Goal: Information Seeking & Learning: Learn about a topic

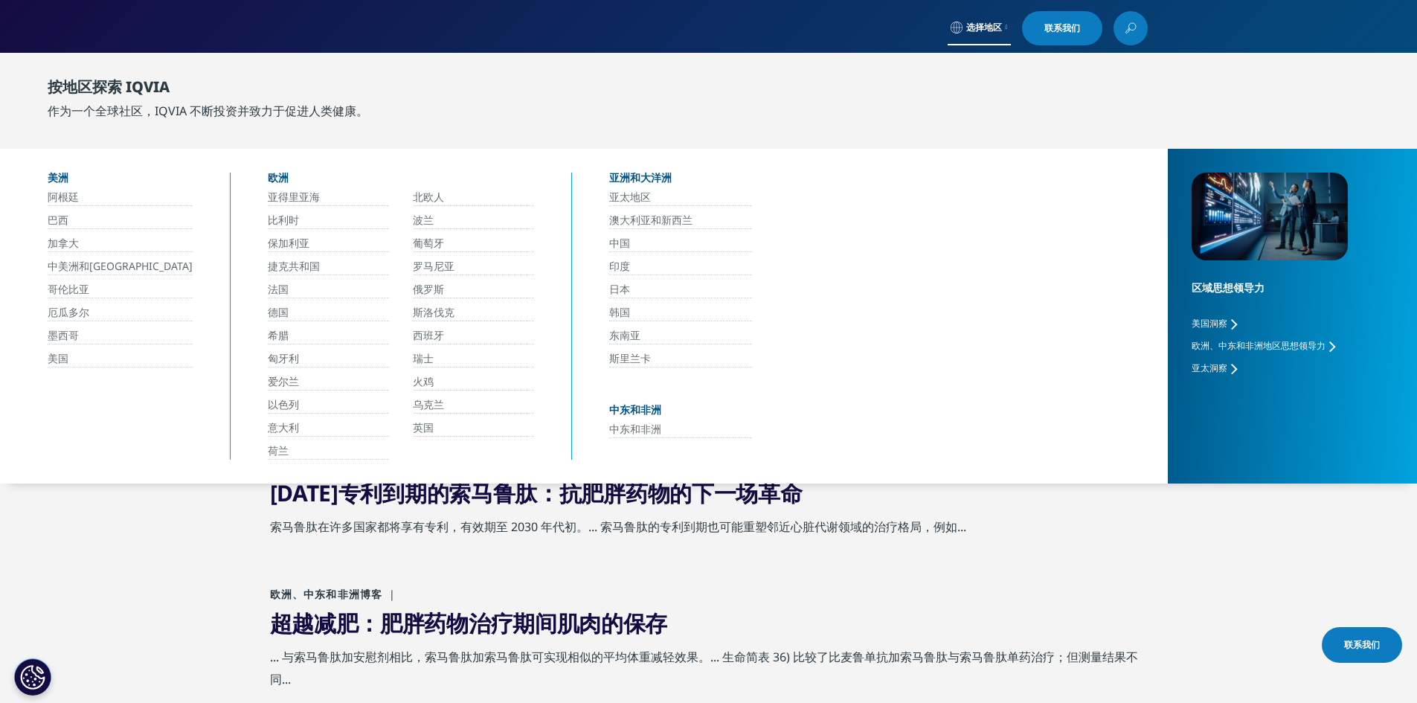
click at [619, 249] on font "中国" at bounding box center [619, 243] width 21 height 14
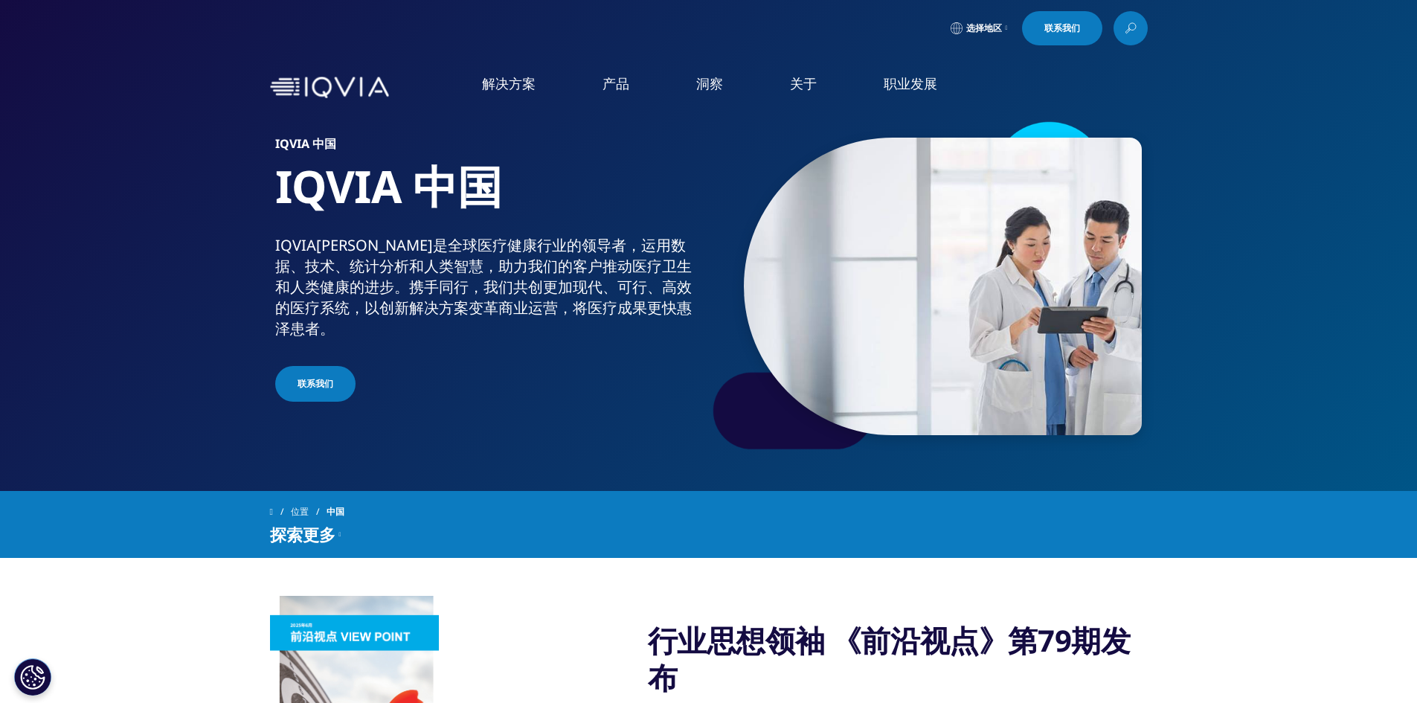
click at [359, 365] on font "制药商" at bounding box center [352, 361] width 36 height 16
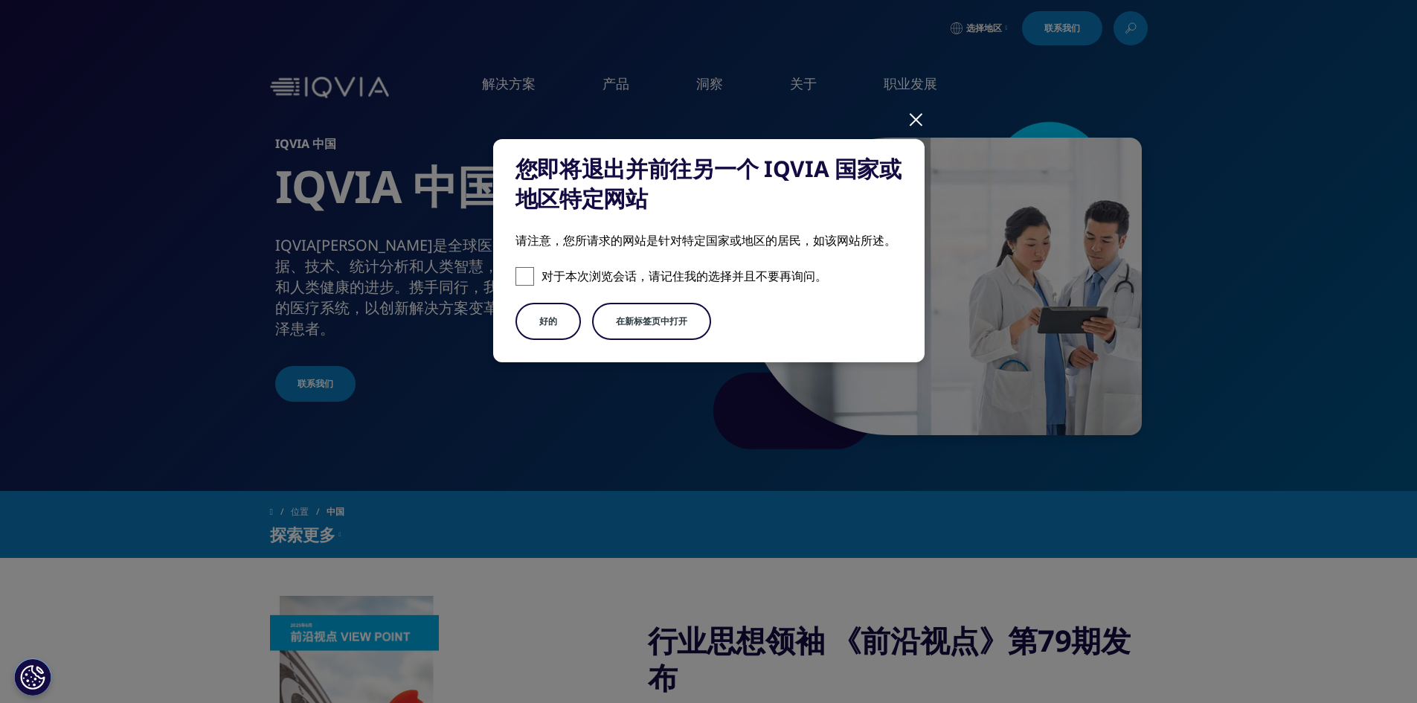
click at [521, 269] on span at bounding box center [525, 276] width 19 height 19
click at [521, 269] on input "对于本次浏览会话，请记住我的选择并且不要再询问。" at bounding box center [525, 276] width 19 height 19
checkbox input "true"
click at [658, 315] on font "在新标签页中打开" at bounding box center [651, 321] width 71 height 13
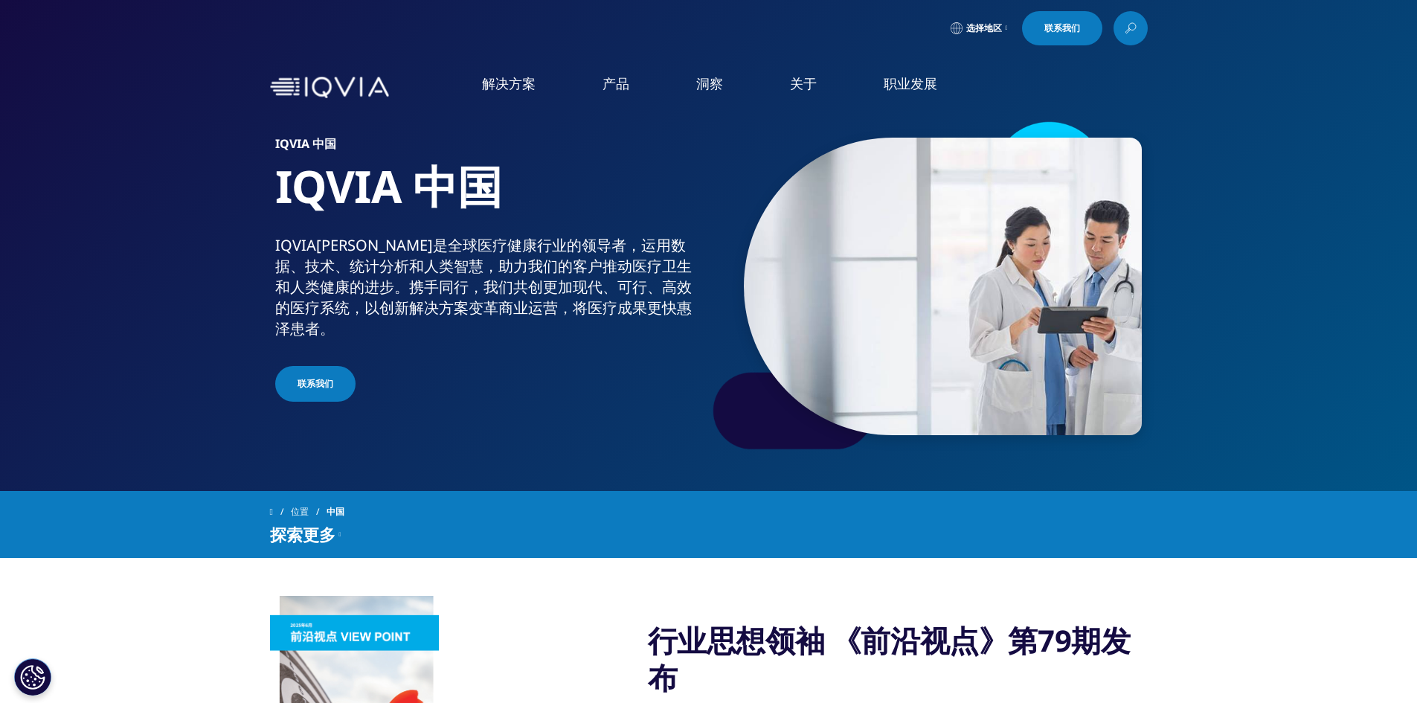
click at [876, 372] on font "了解更多" at bounding box center [881, 378] width 36 height 13
click at [1123, 28] on link at bounding box center [1131, 28] width 34 height 34
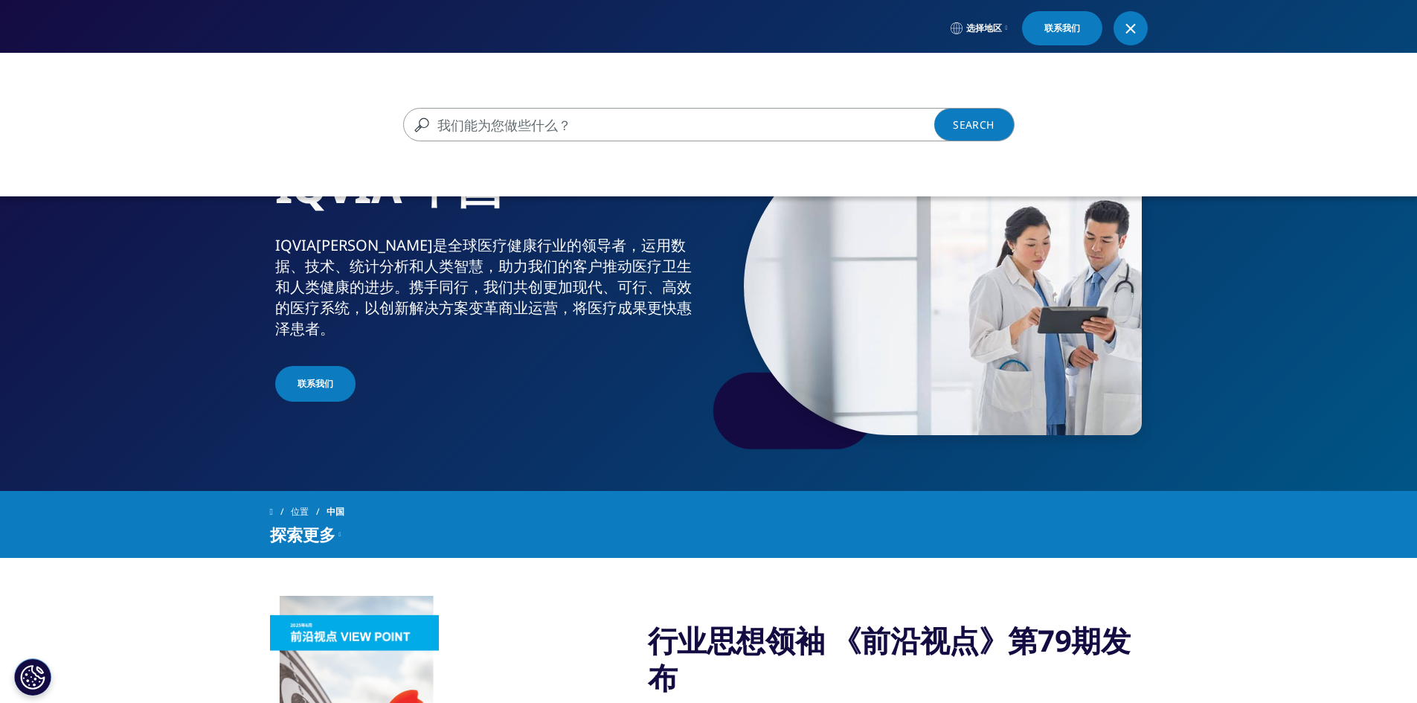
click at [431, 119] on input "搜索" at bounding box center [687, 124] width 568 height 33
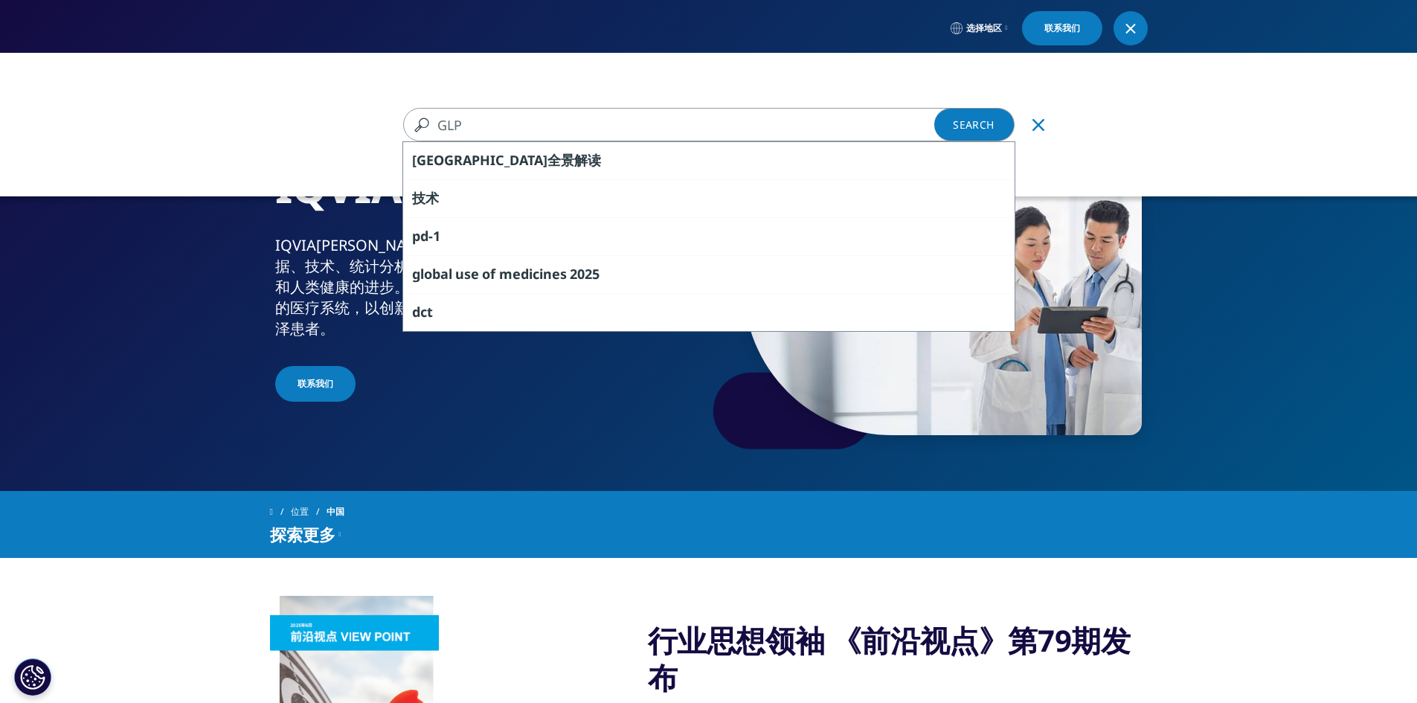
type input "GLP"
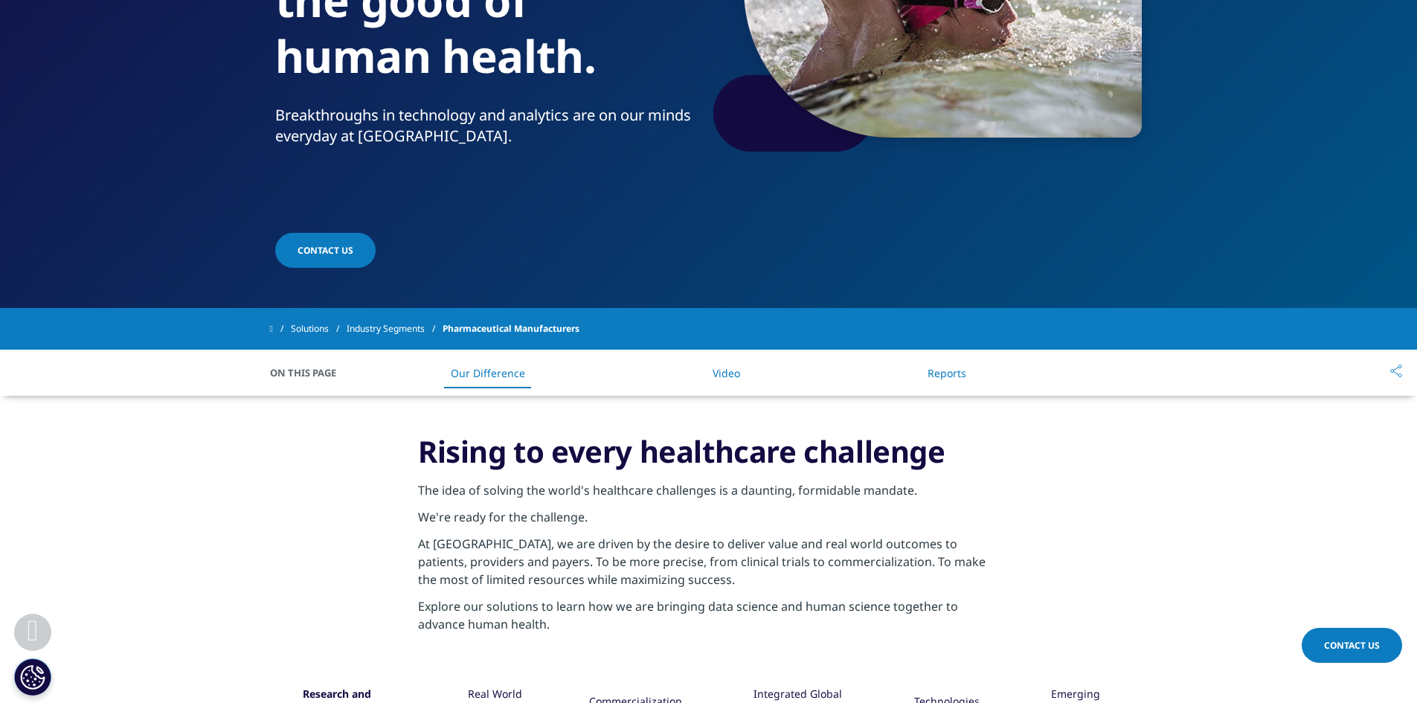
scroll to position [744, 0]
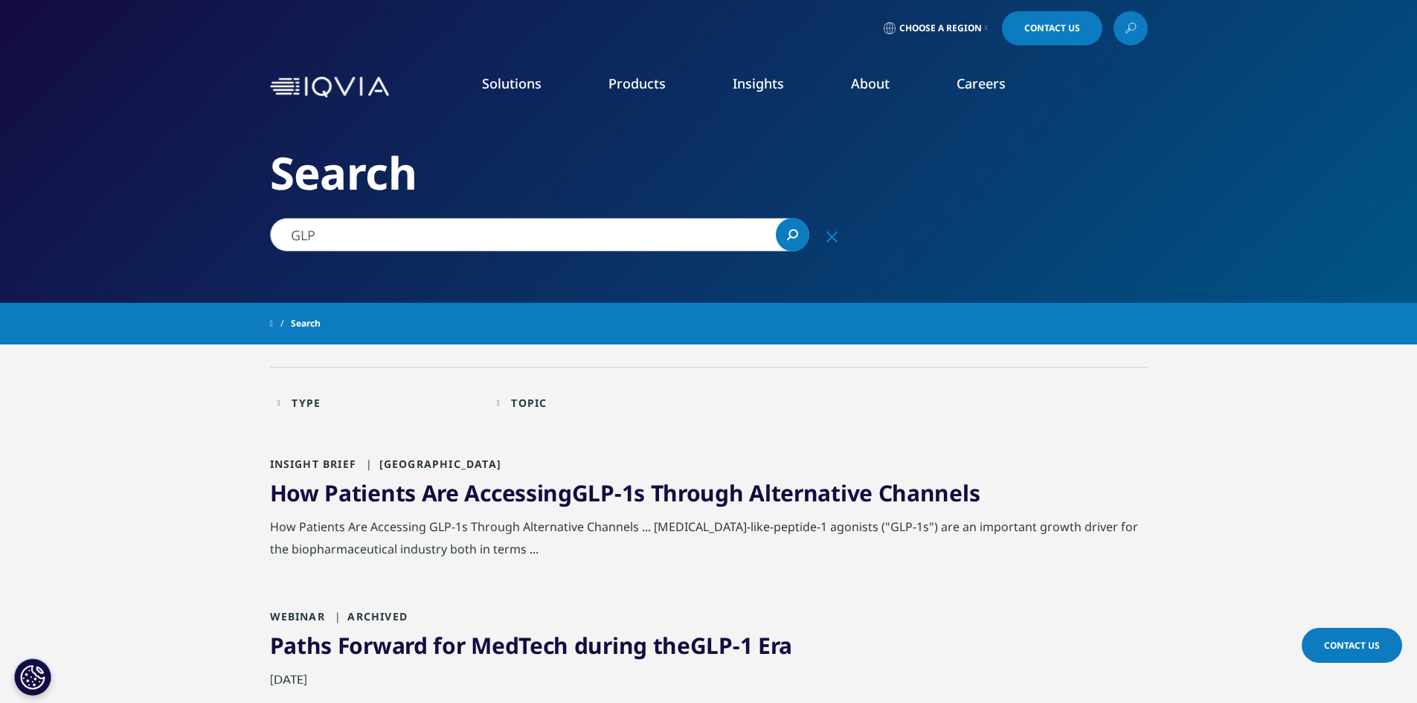
click at [371, 231] on input "GLP" at bounding box center [539, 234] width 539 height 33
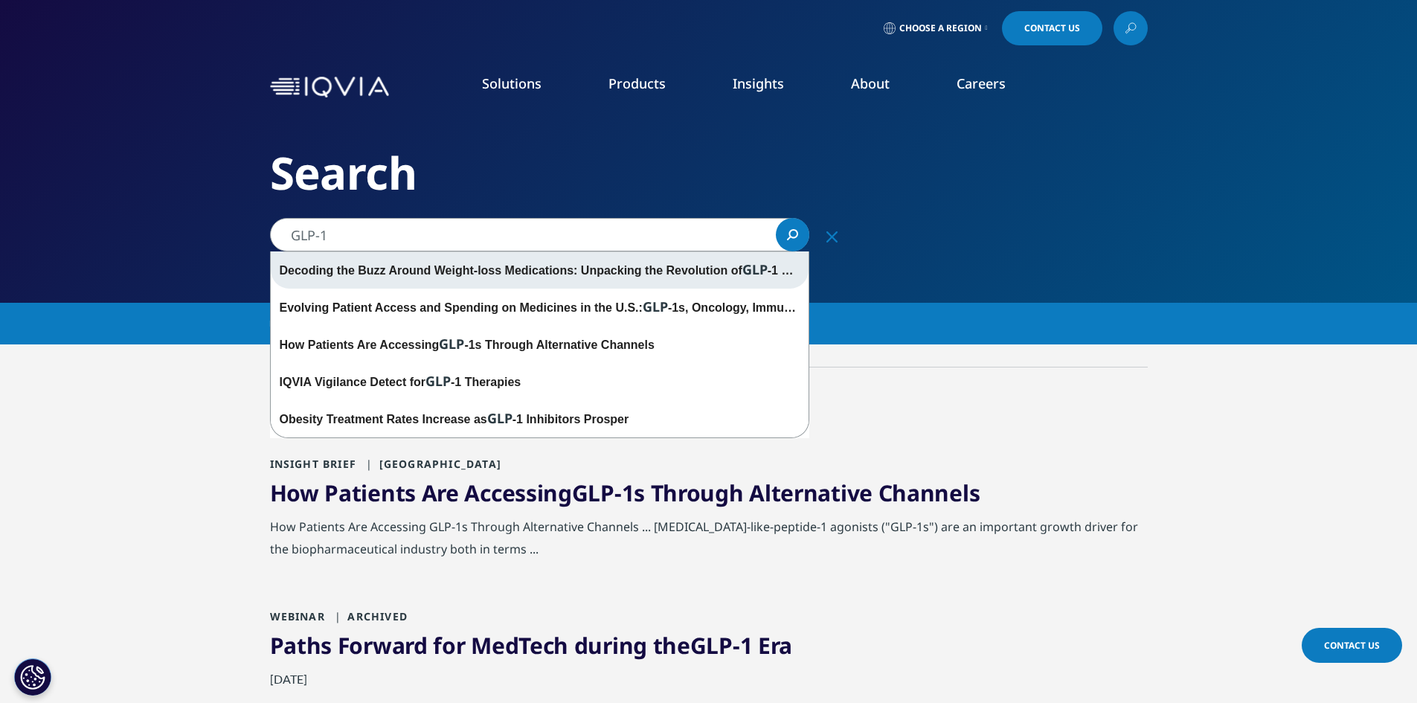
type input "GLP-1"
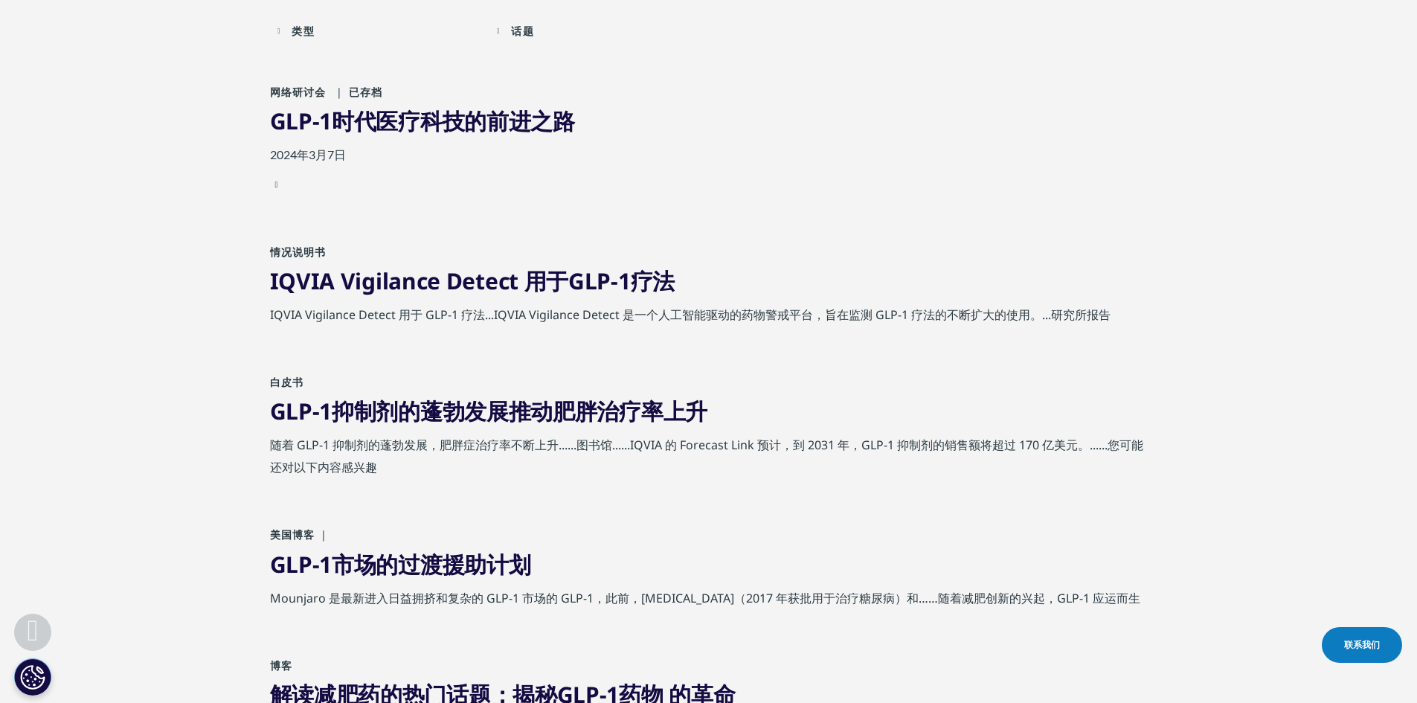
scroll to position [298, 0]
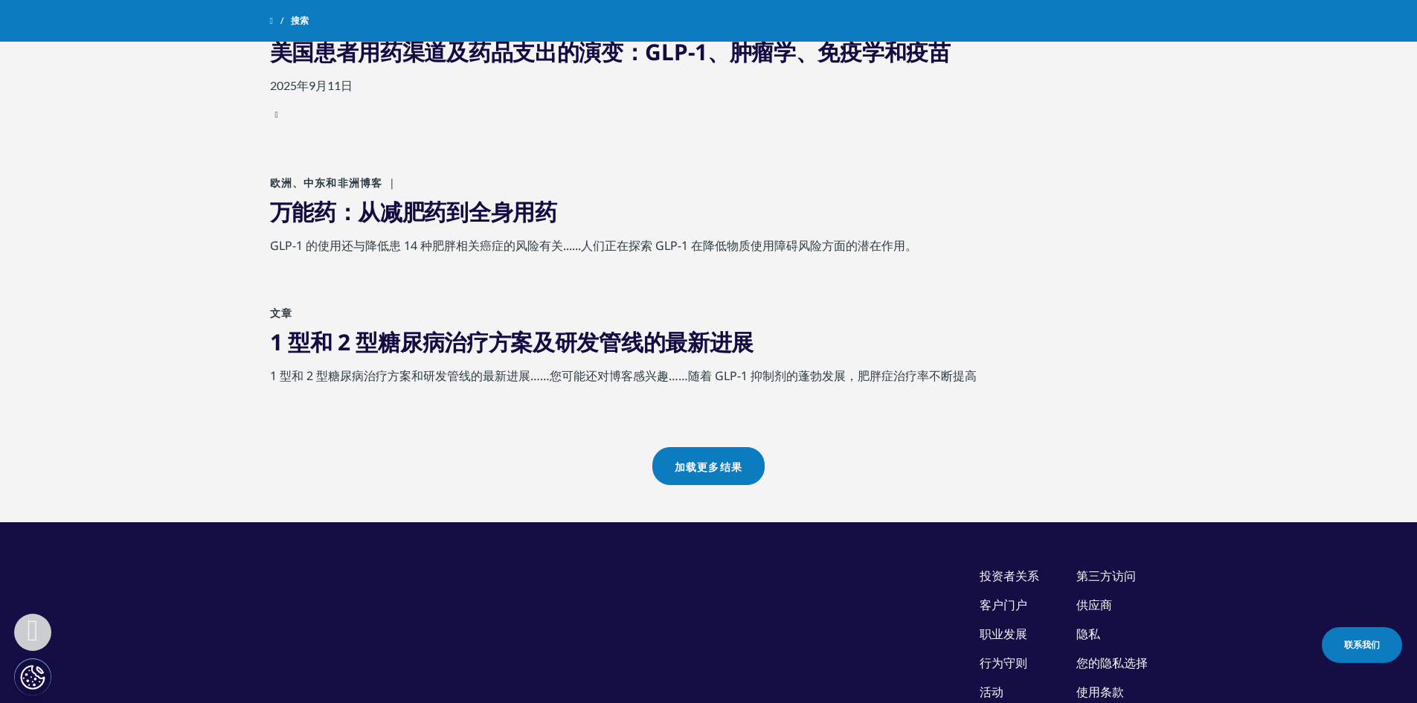
scroll to position [1553, 0]
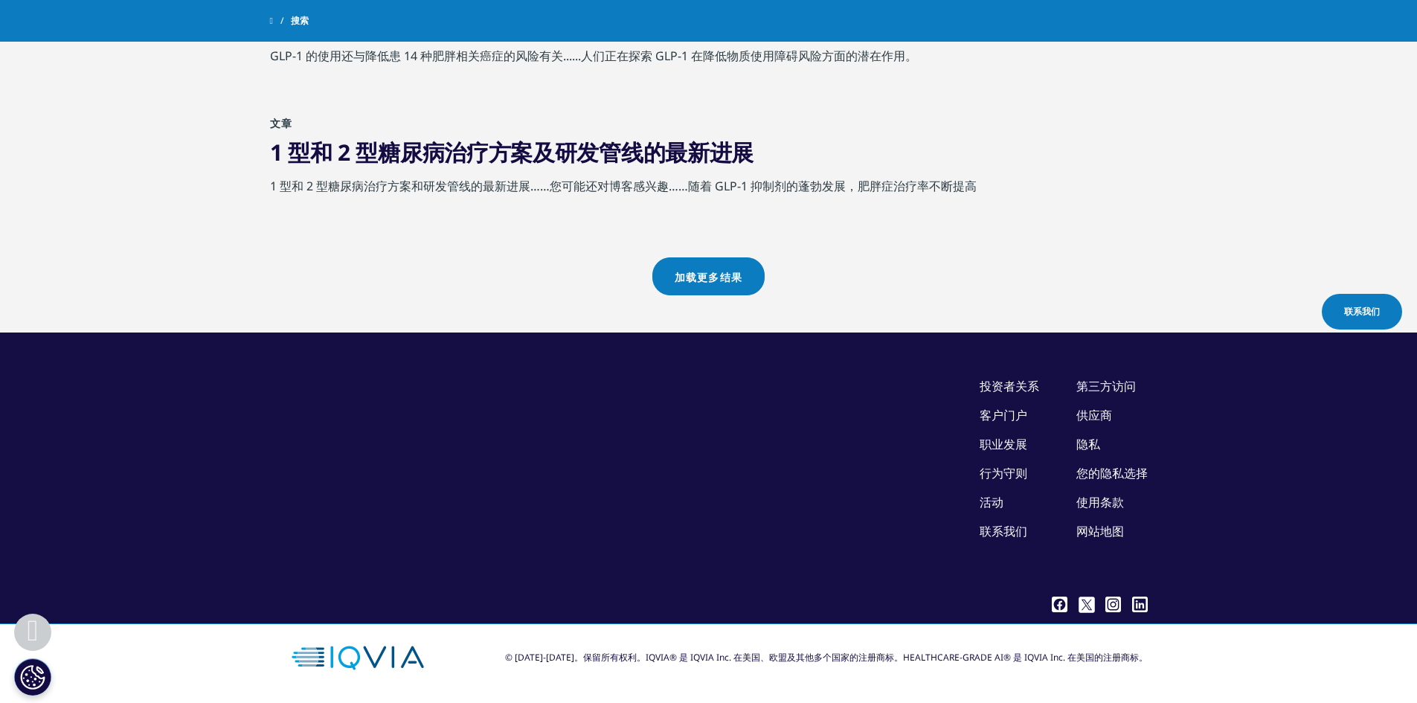
click at [729, 272] on font "加载更多结果" at bounding box center [709, 277] width 68 height 13
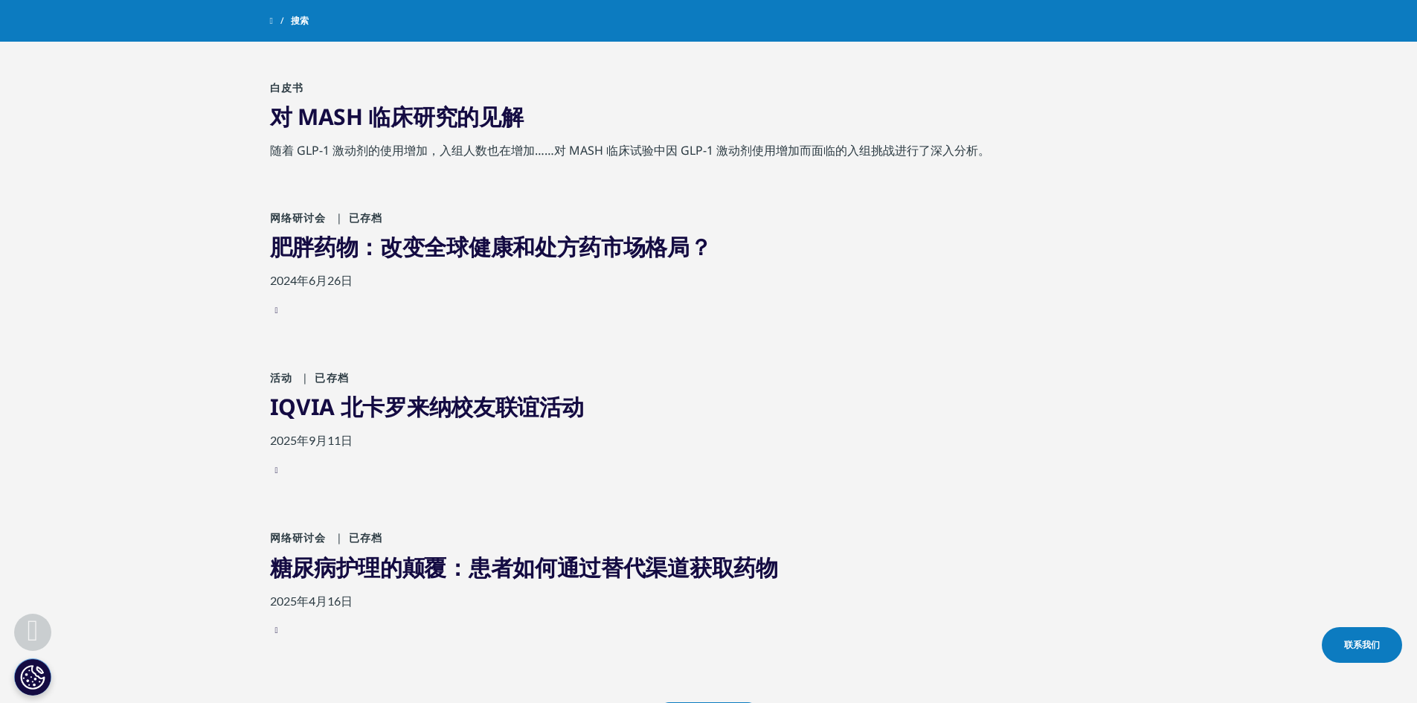
scroll to position [2595, 0]
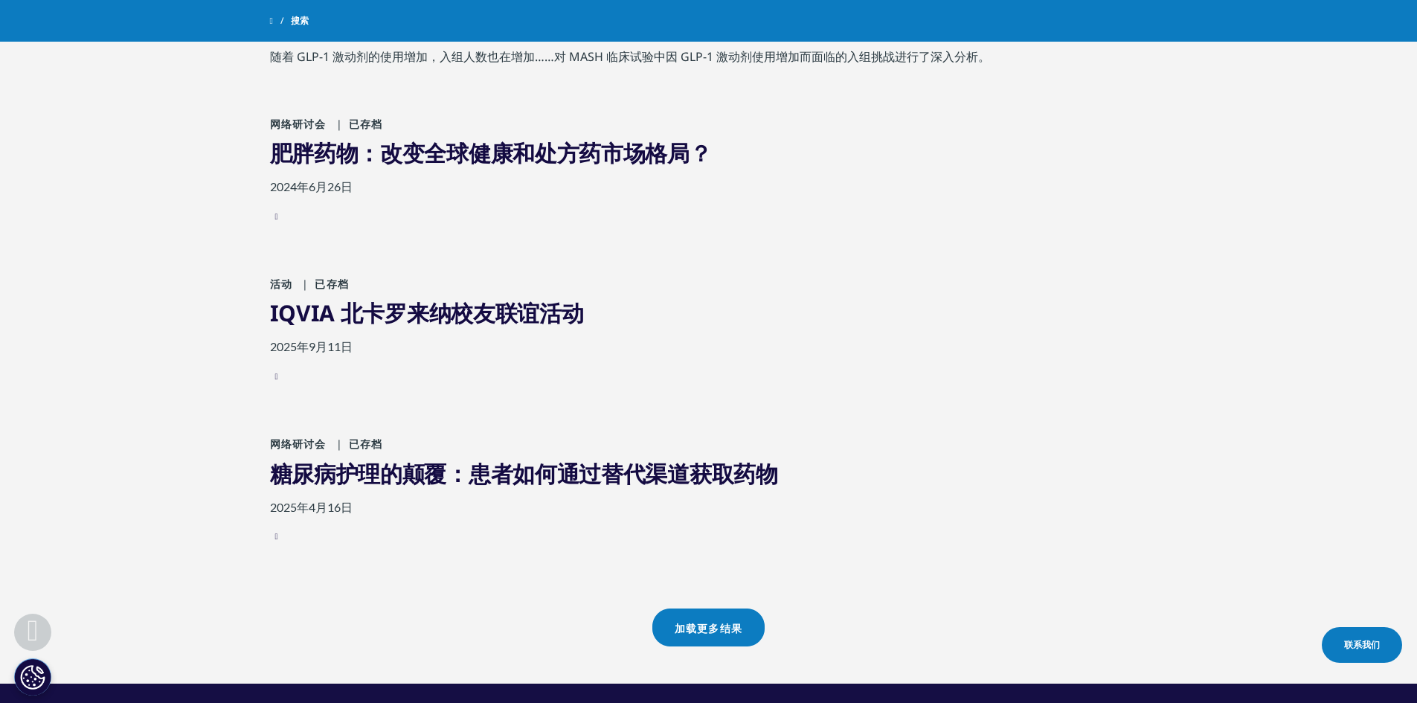
click at [687, 635] on font "加载更多结果" at bounding box center [709, 628] width 68 height 13
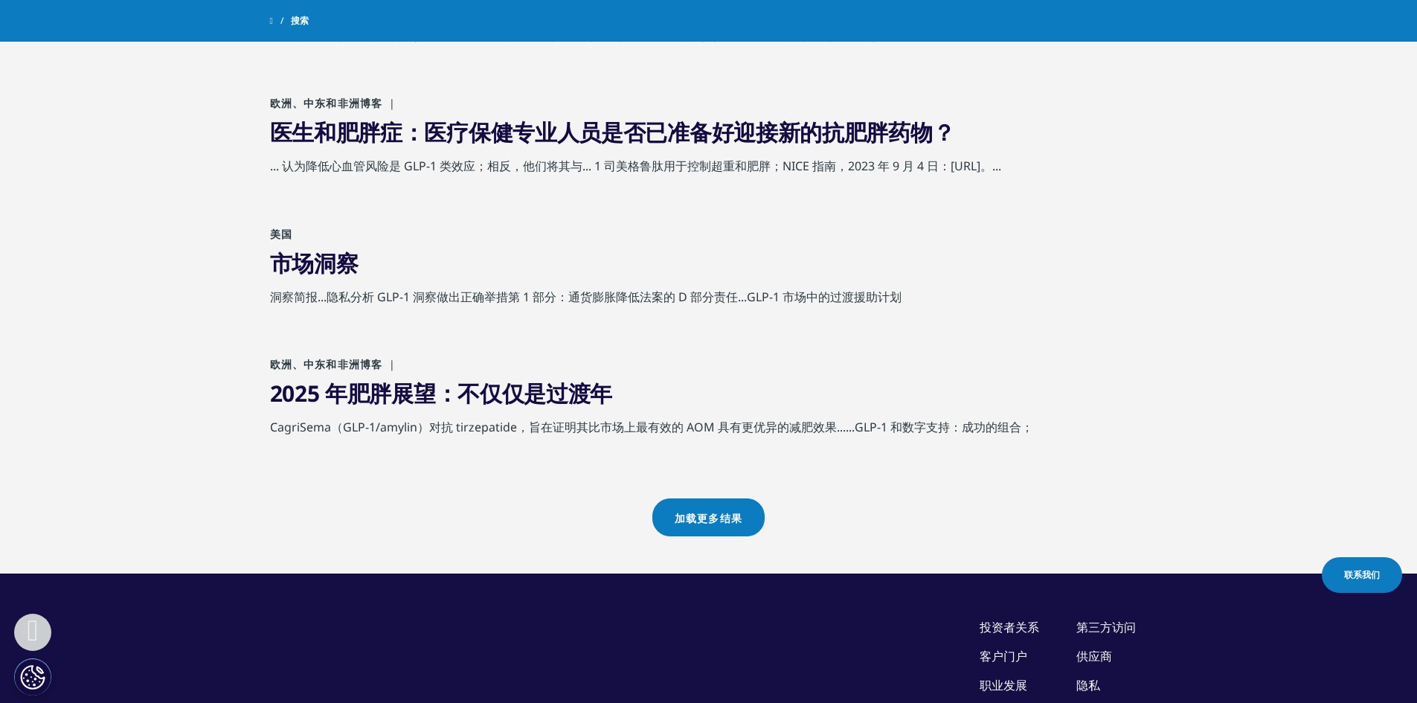
scroll to position [4008, 0]
drag, startPoint x: 292, startPoint y: 280, endPoint x: 143, endPoint y: 372, distance: 175.1
click at [408, 408] on font "2025 年肥胖展望：不仅仅是过渡年" at bounding box center [441, 392] width 343 height 31
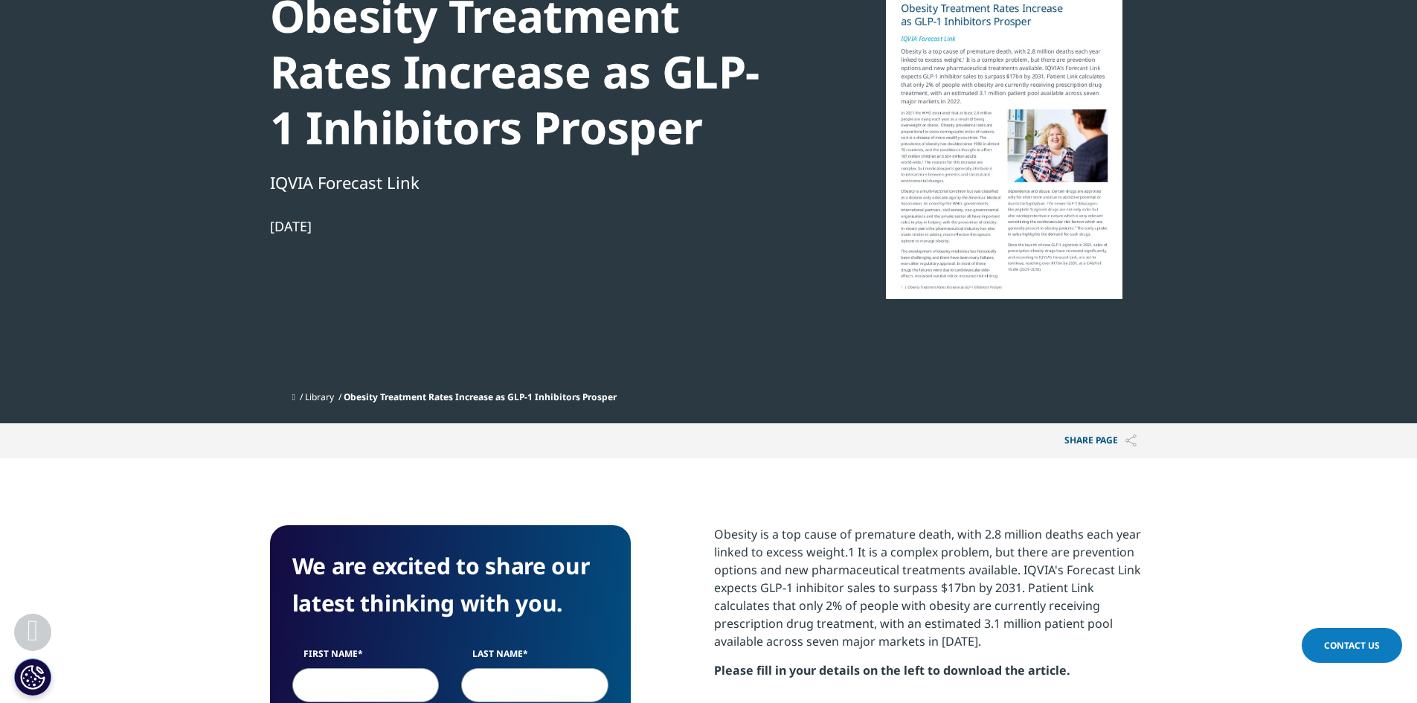
scroll to position [446, 0]
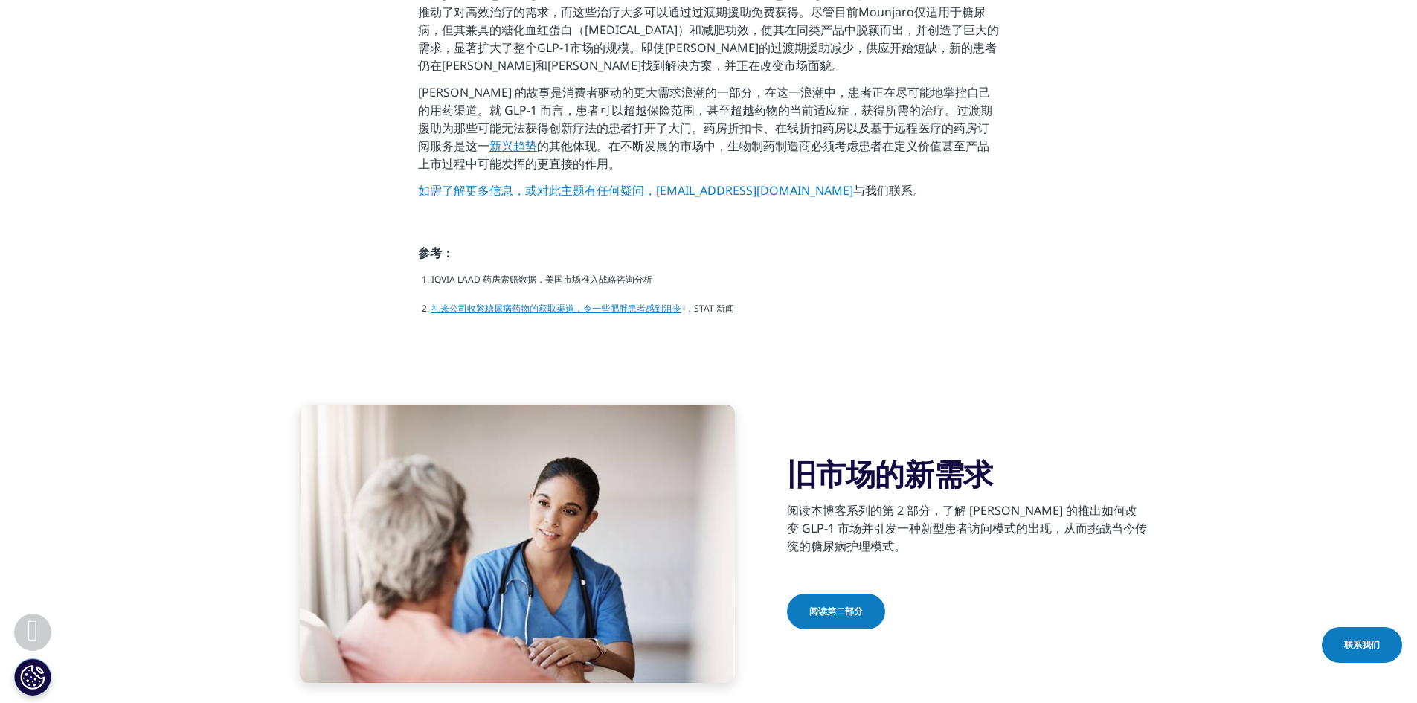
scroll to position [4261, 0]
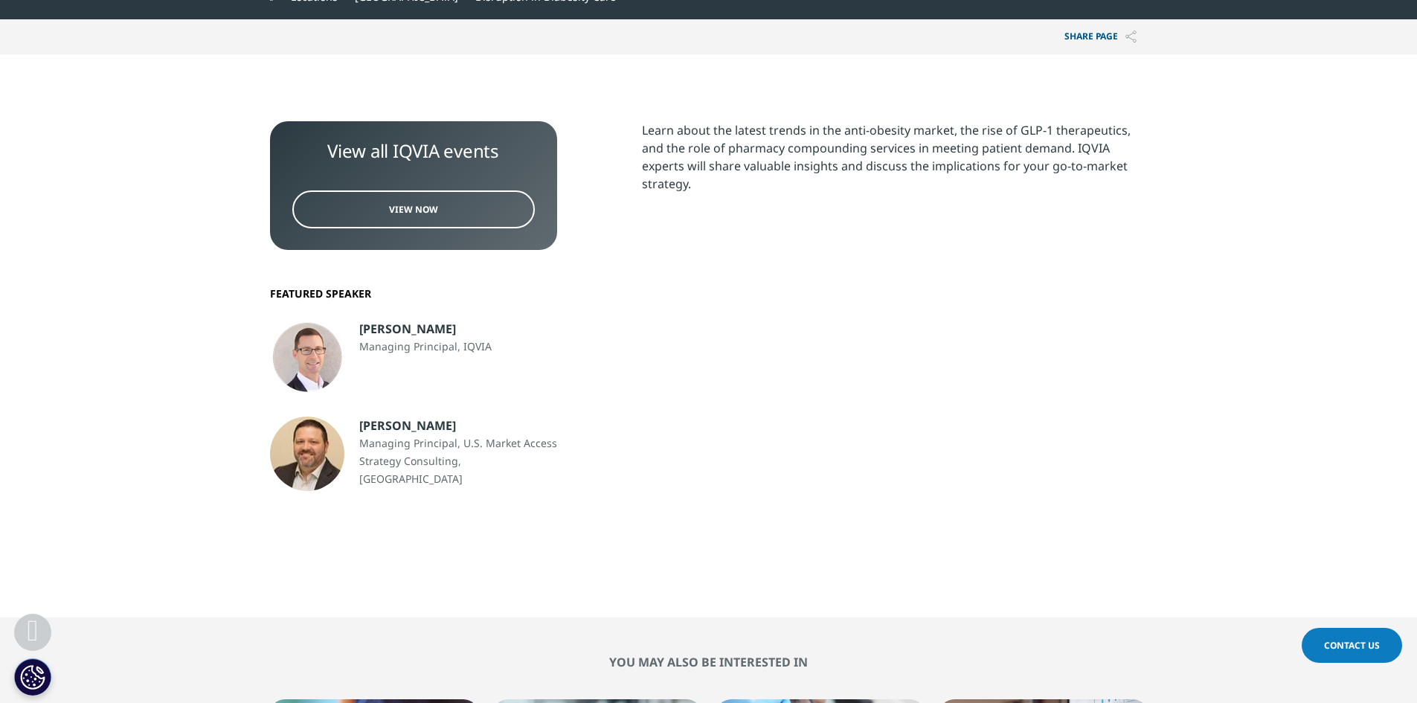
click at [414, 214] on span "View Now" at bounding box center [413, 209] width 49 height 13
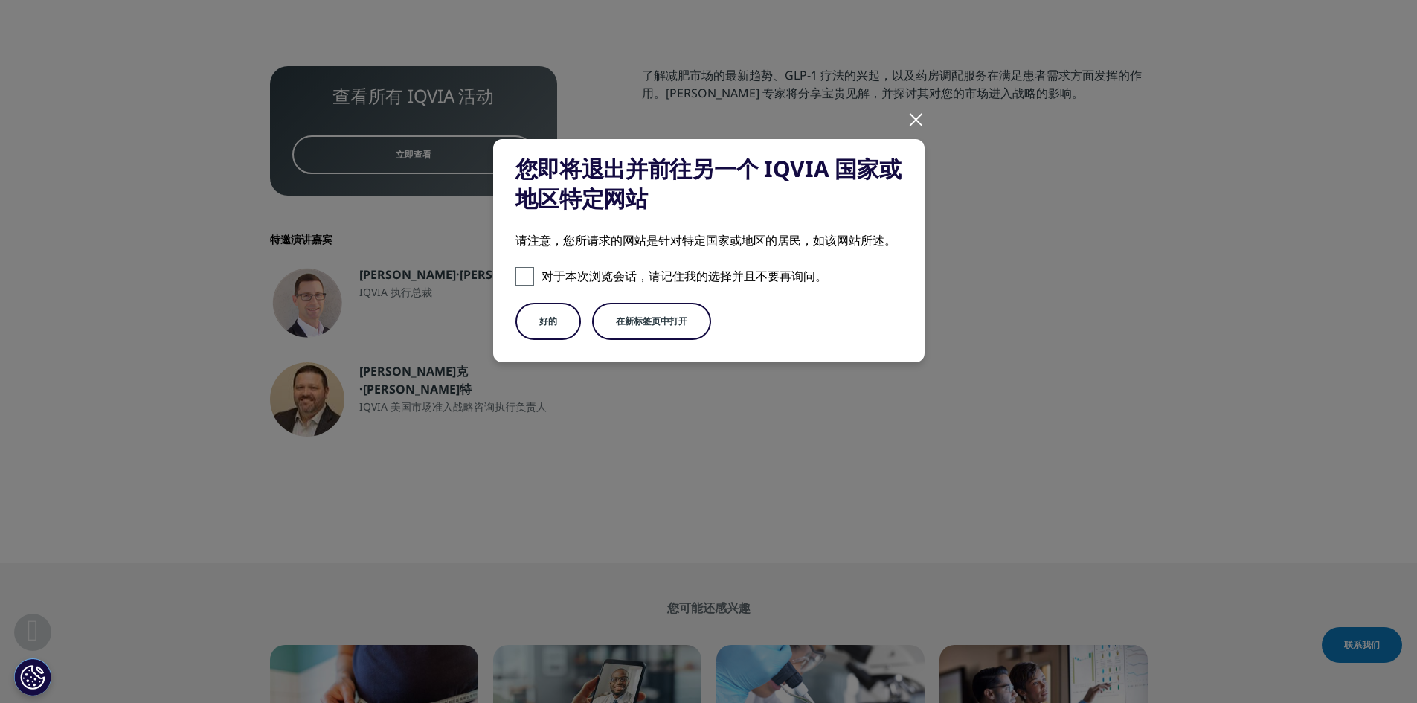
scroll to position [430, 878]
drag, startPoint x: 524, startPoint y: 275, endPoint x: 569, endPoint y: 298, distance: 50.9
click at [524, 275] on span at bounding box center [525, 276] width 19 height 19
click at [524, 275] on input "对于本次浏览会话，请记住我的选择并且不要再询问。" at bounding box center [525, 276] width 19 height 19
checkbox input "true"
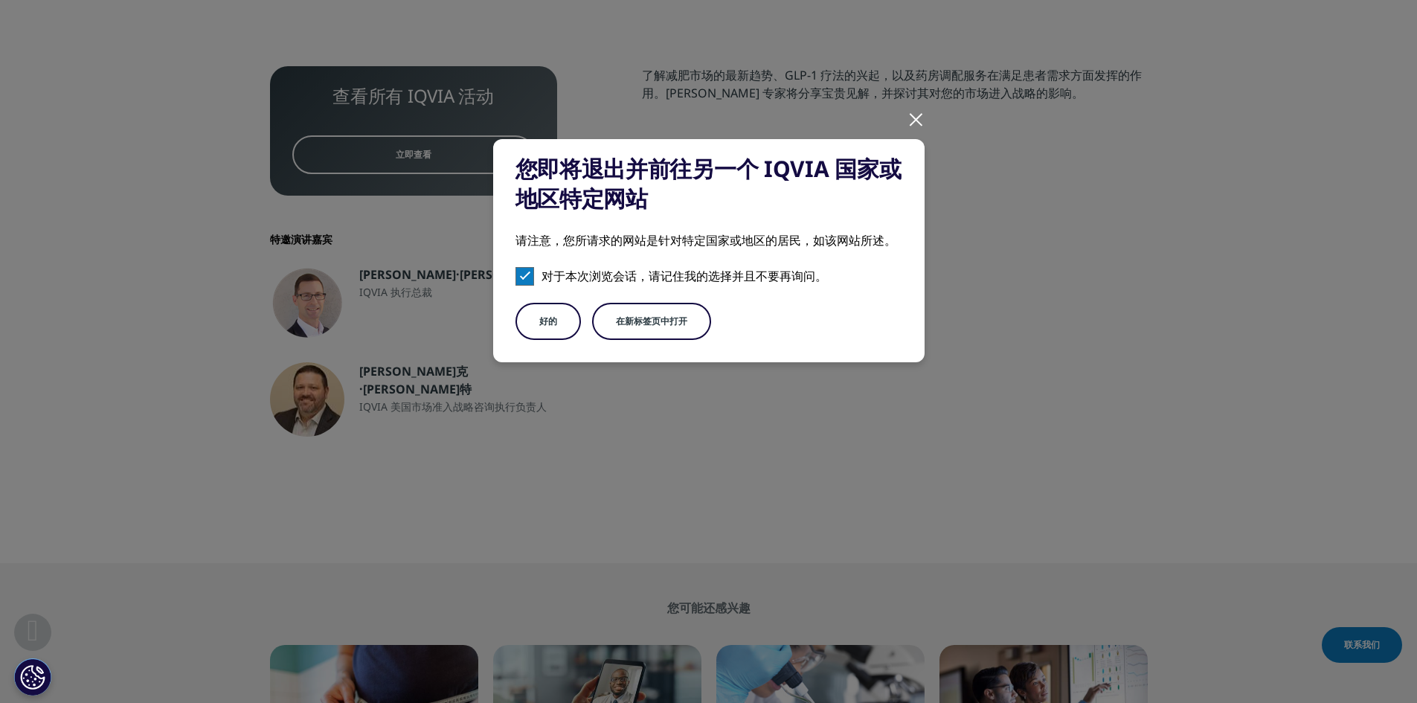
click at [555, 324] on font "好的" at bounding box center [548, 321] width 18 height 13
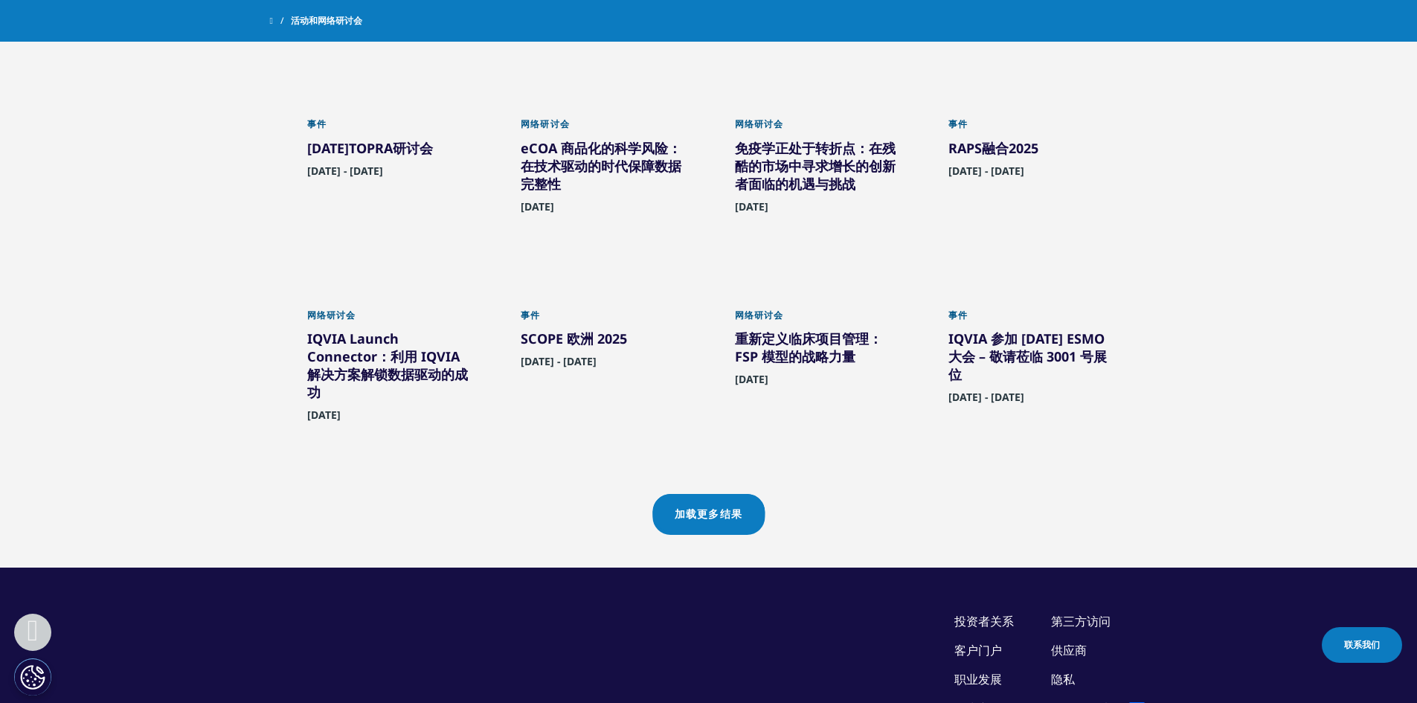
scroll to position [1190, 0]
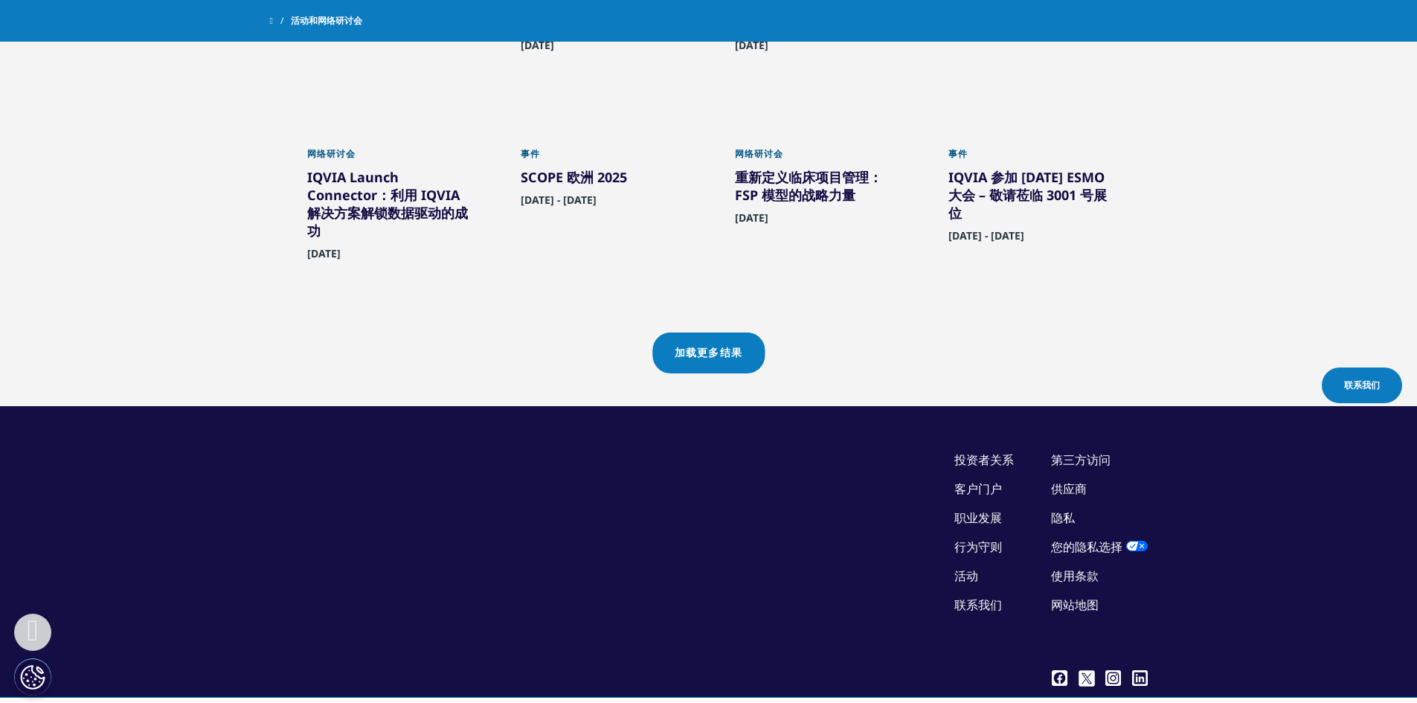
click at [740, 344] on link "加载更多结果" at bounding box center [708, 352] width 112 height 38
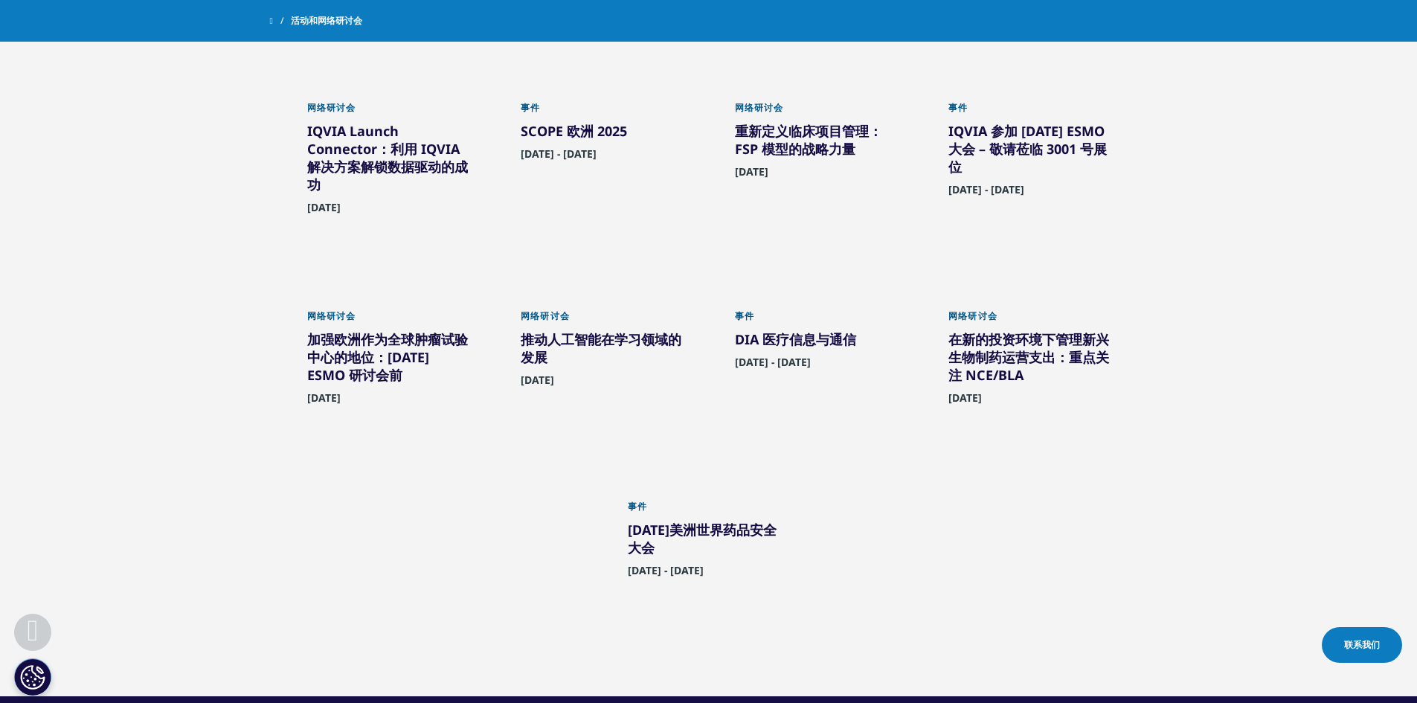
scroll to position [493, 0]
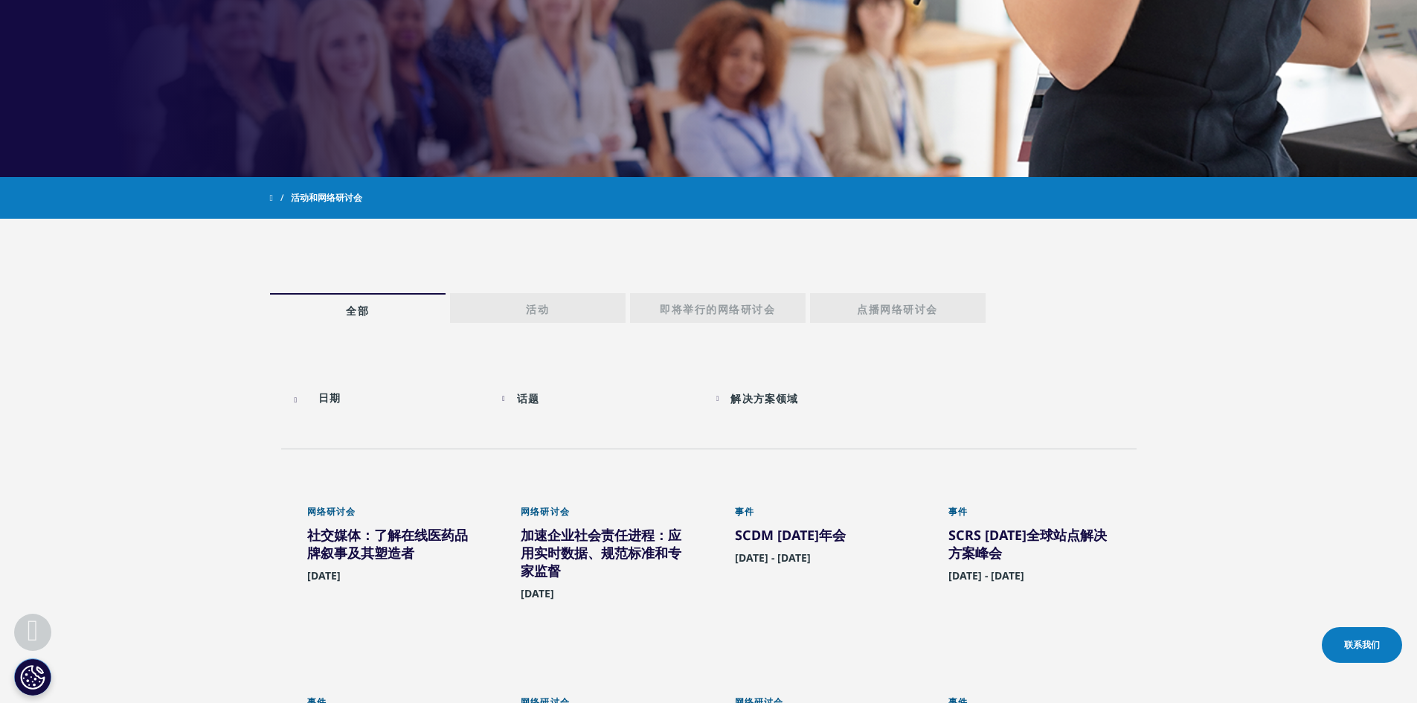
click at [507, 401] on div "话题 Loading Clear Or/And Operator" at bounding box center [601, 398] width 199 height 35
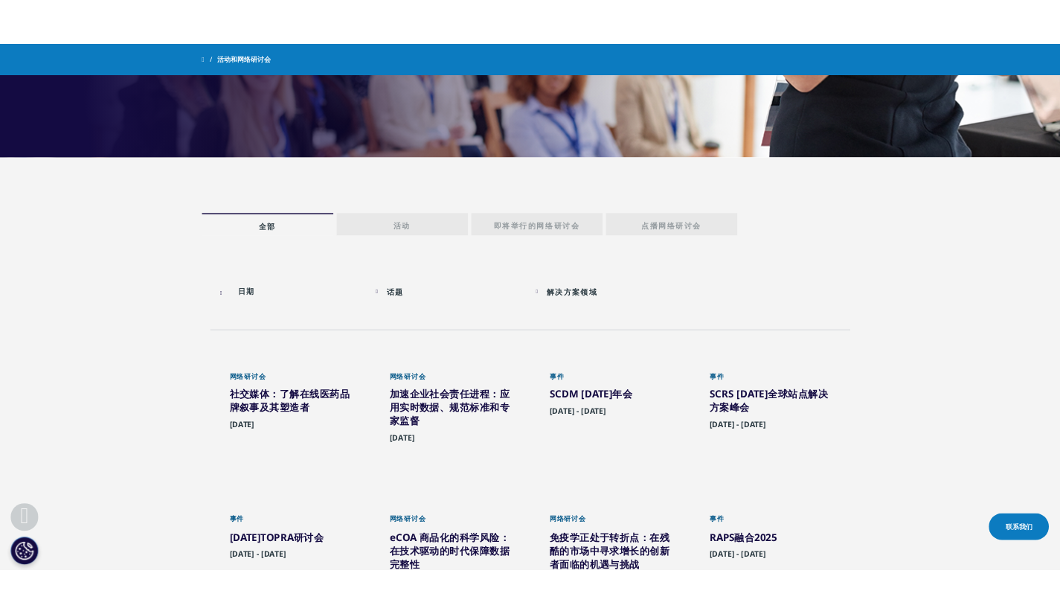
scroll to position [670, 0]
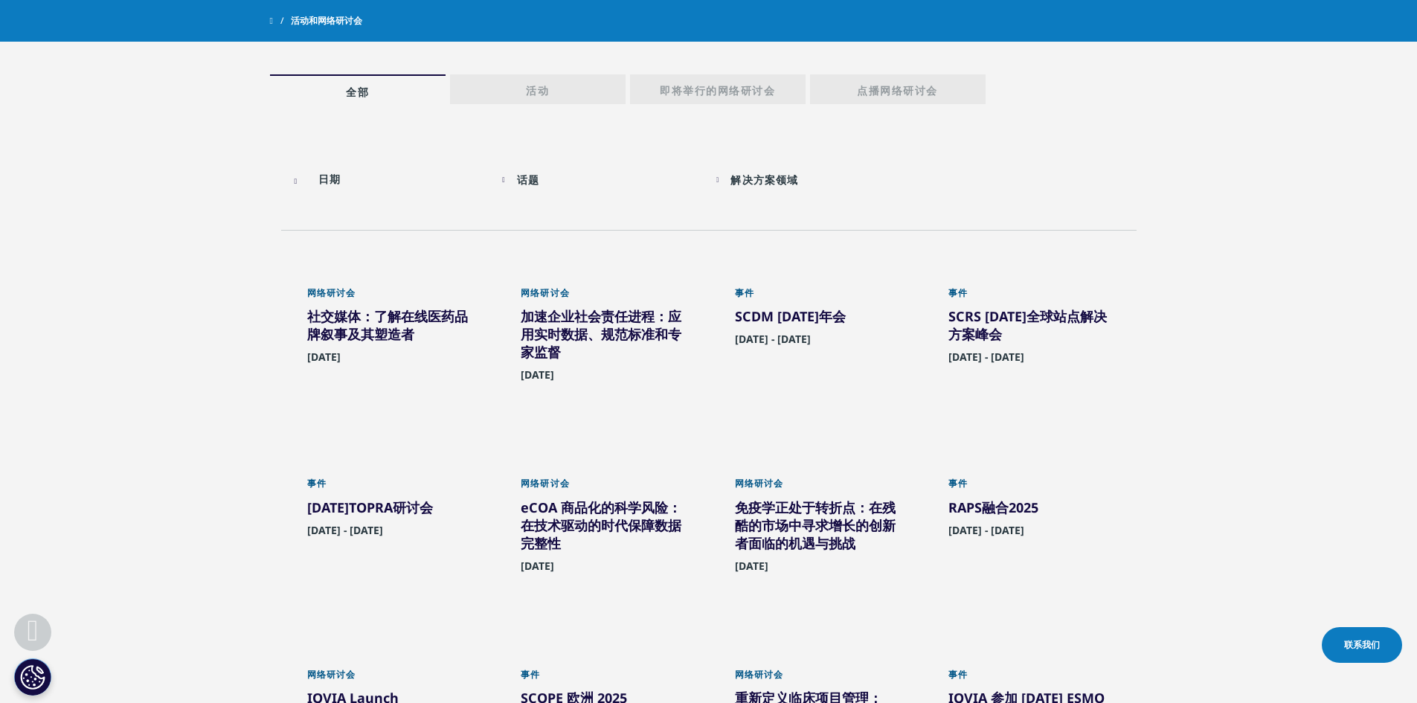
click at [176, 359] on section "话题 Loading Clear Or/And Operator Toggle 人工智能与机器学习 1 Toggle Toggle 商业技术 1 Toggle…" at bounding box center [708, 703] width 1417 height 1119
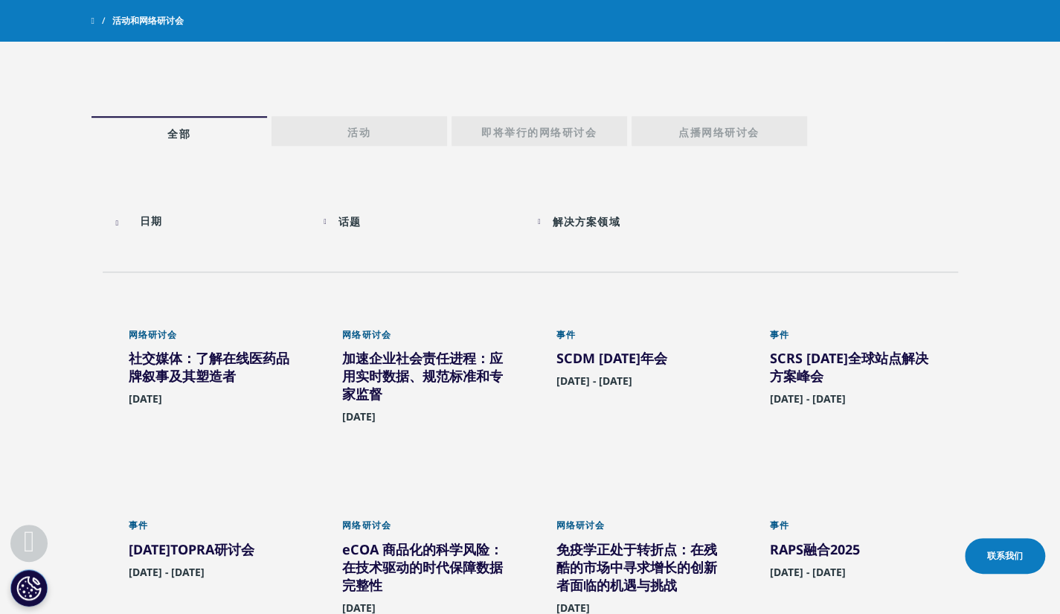
scroll to position [372, 0]
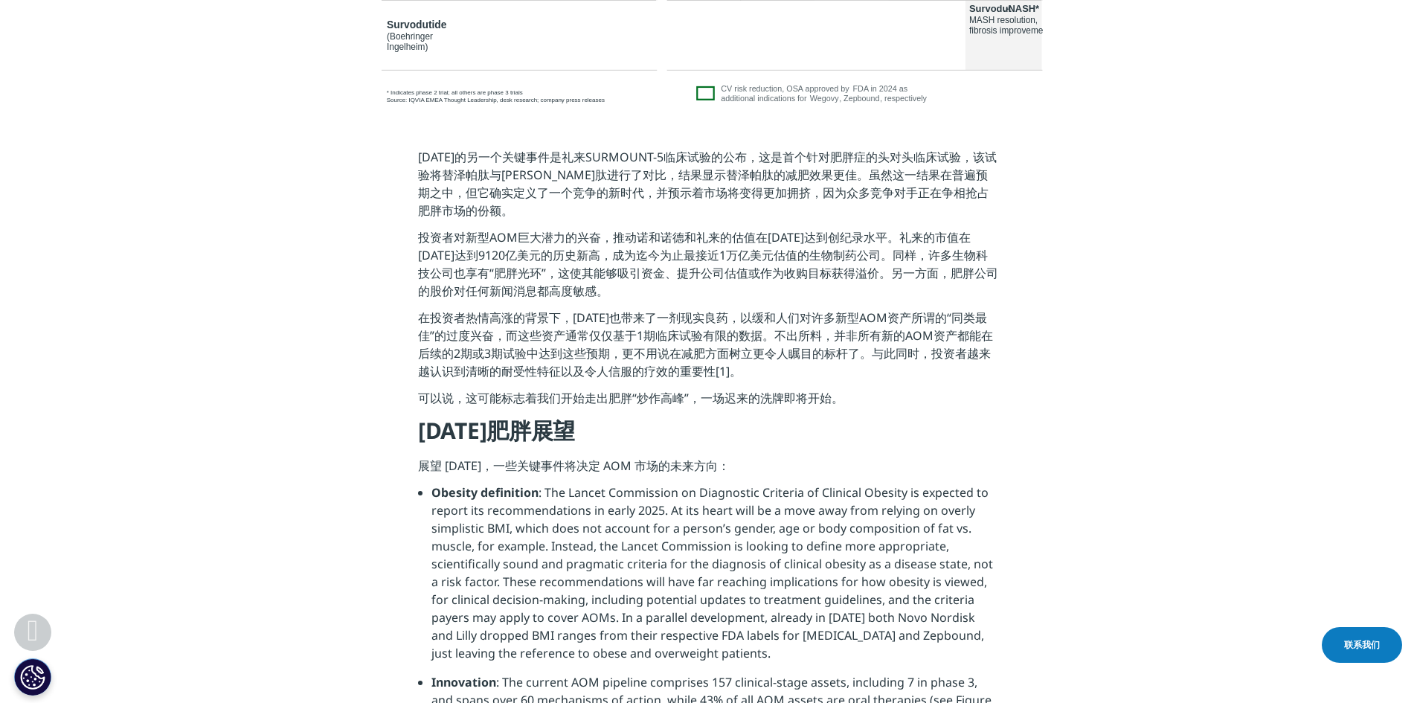
scroll to position [1707, 0]
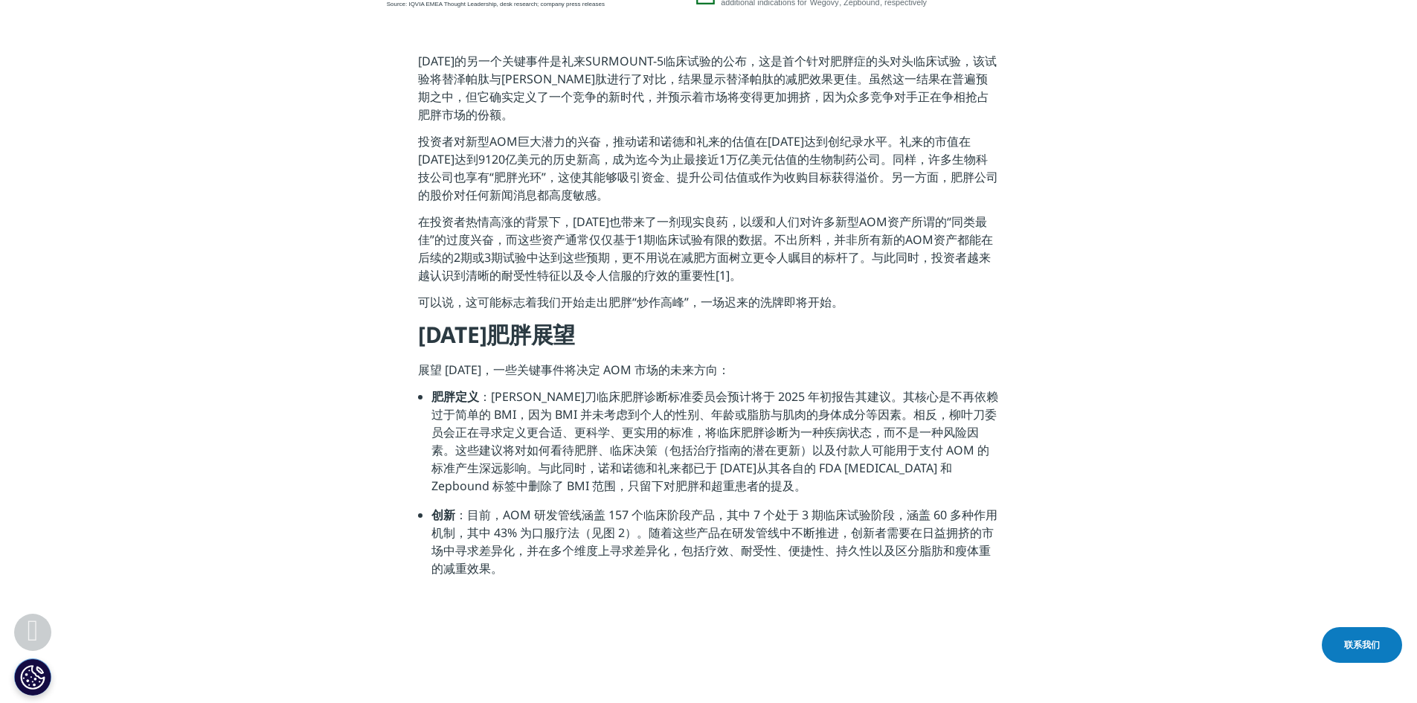
click at [245, 318] on section "[DATE]的另一个关键事件是礼来SURMOUNT-5临床试验的公布，这是首个针对肥胖症的头对头临床试验，该试验将替泽帕肽与[PERSON_NAME]肽进行了…" at bounding box center [708, 320] width 1417 height 611
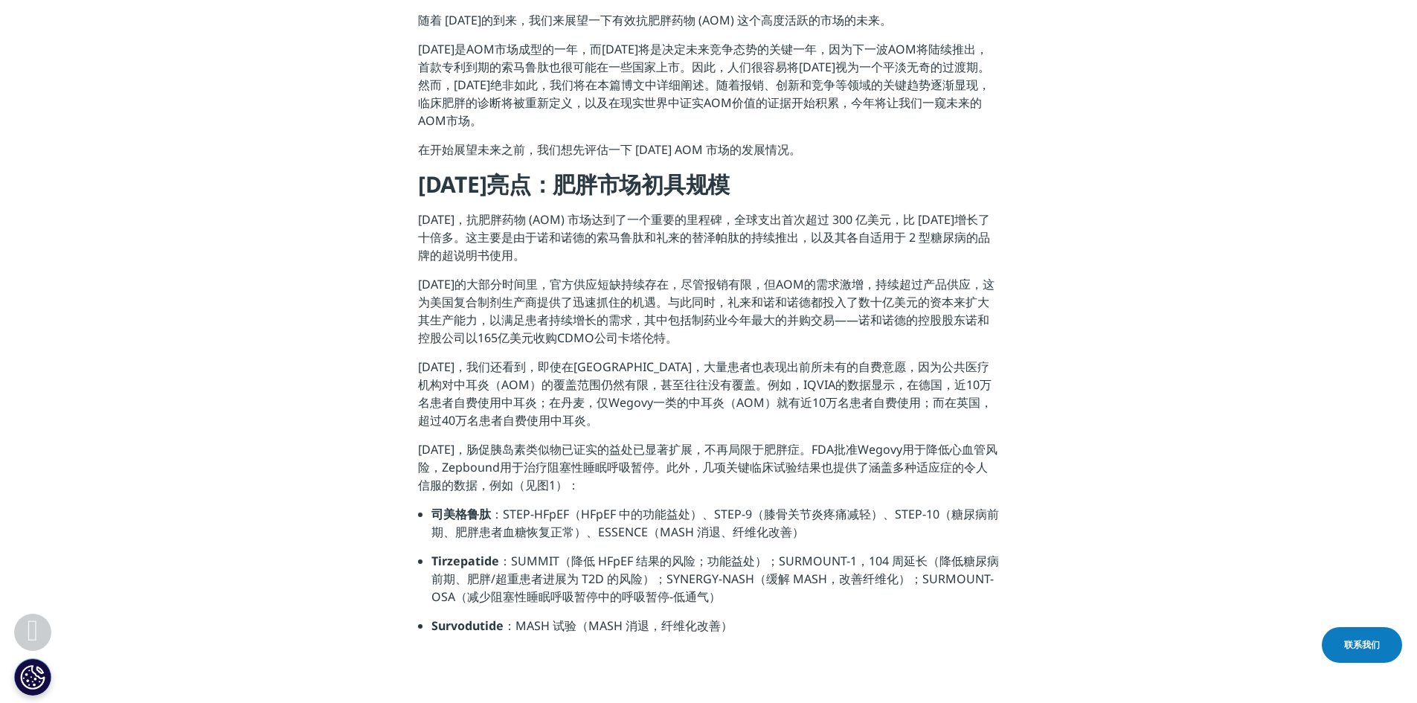
scroll to position [1268, 0]
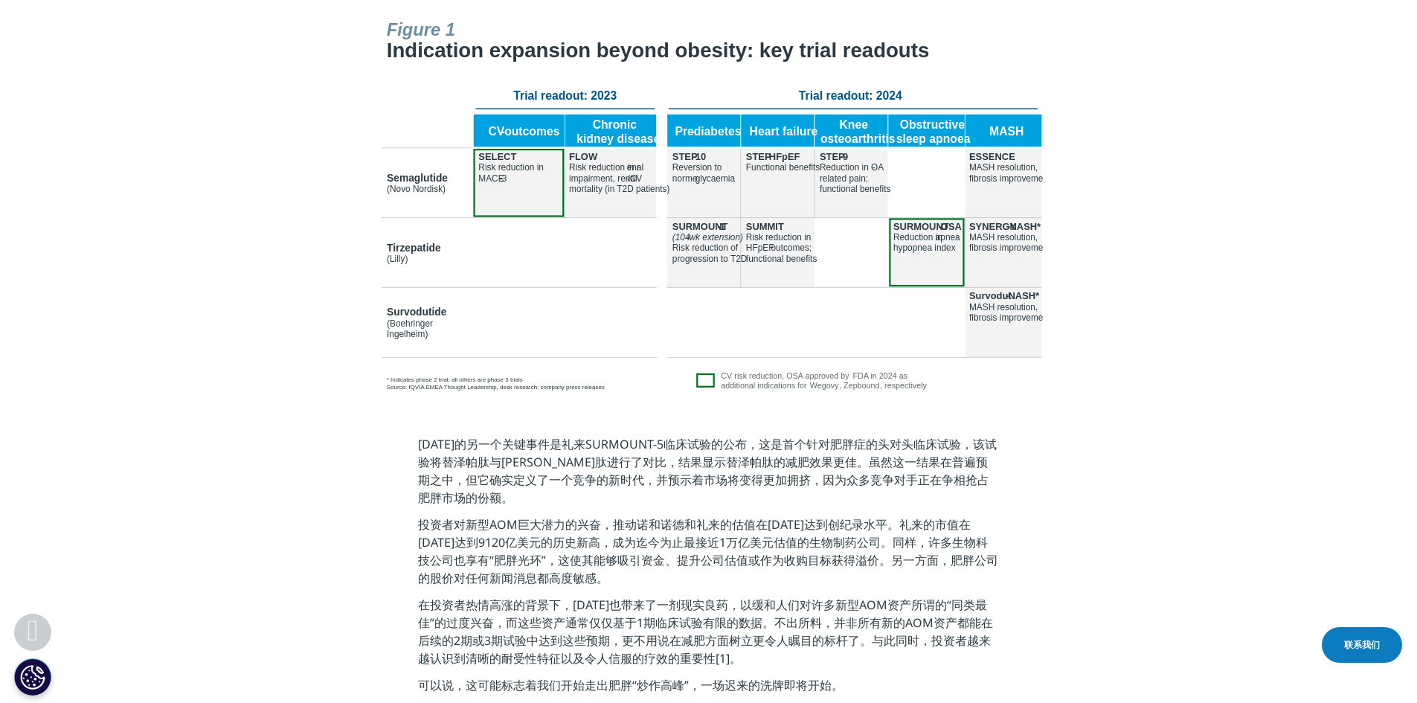
click at [461, 283] on img at bounding box center [709, 204] width 670 height 382
click at [643, 237] on img at bounding box center [709, 204] width 670 height 382
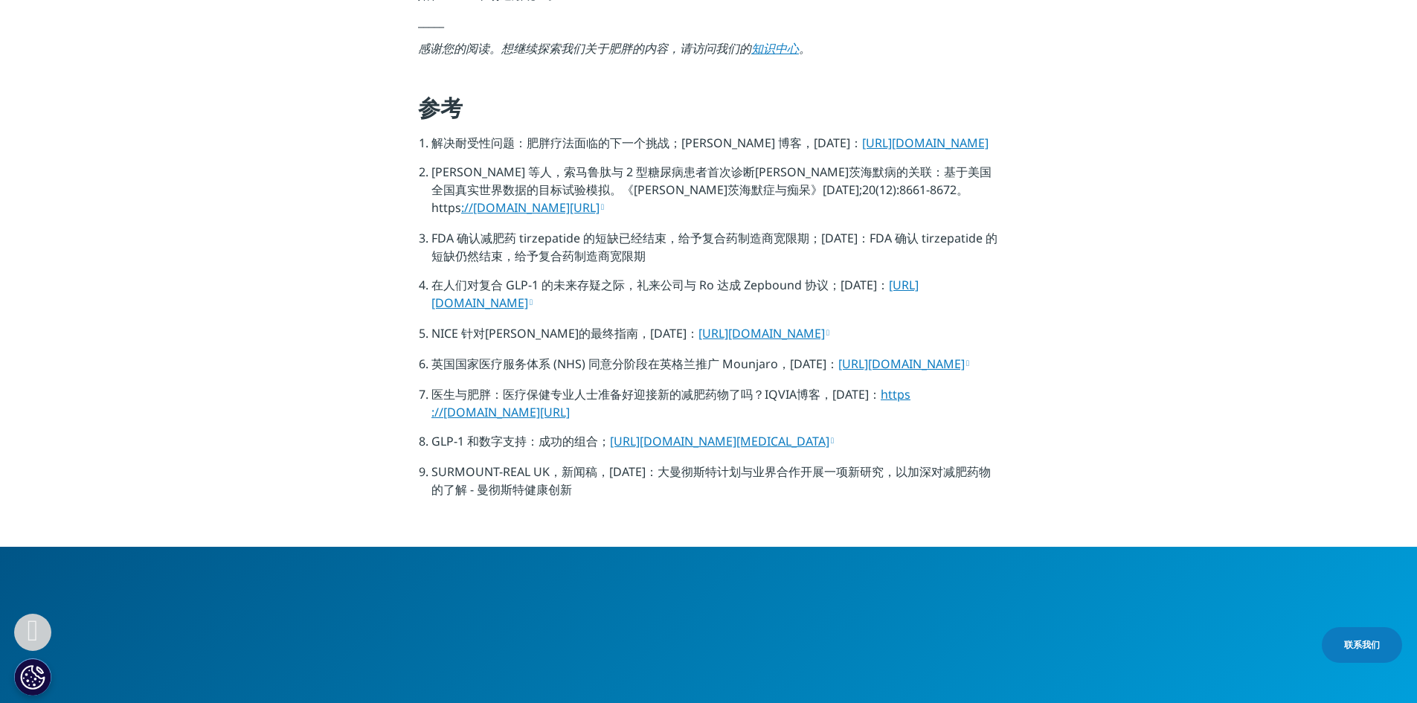
scroll to position [4913, 0]
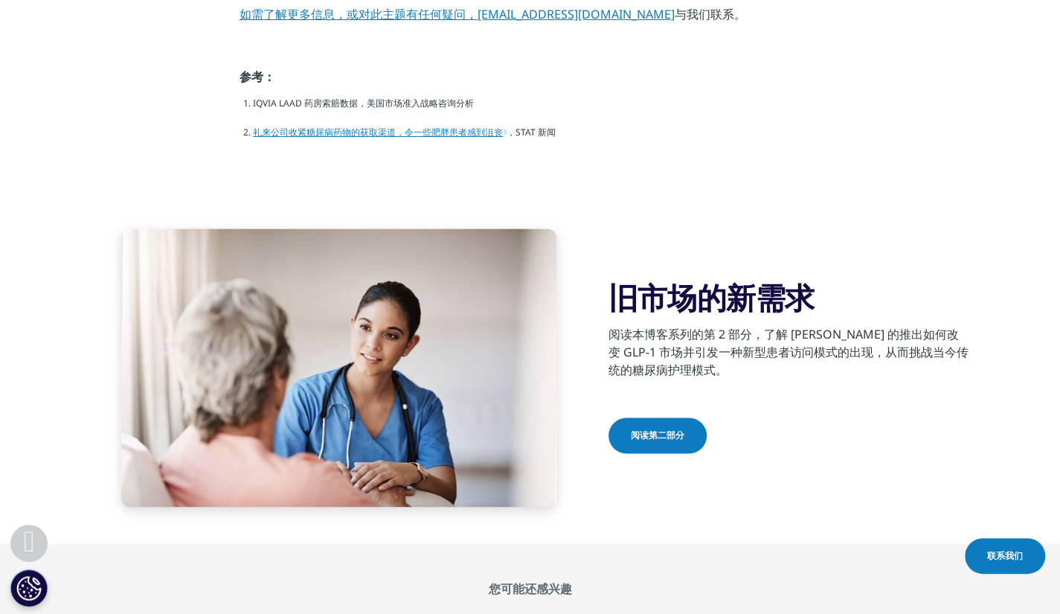
scroll to position [4261, 0]
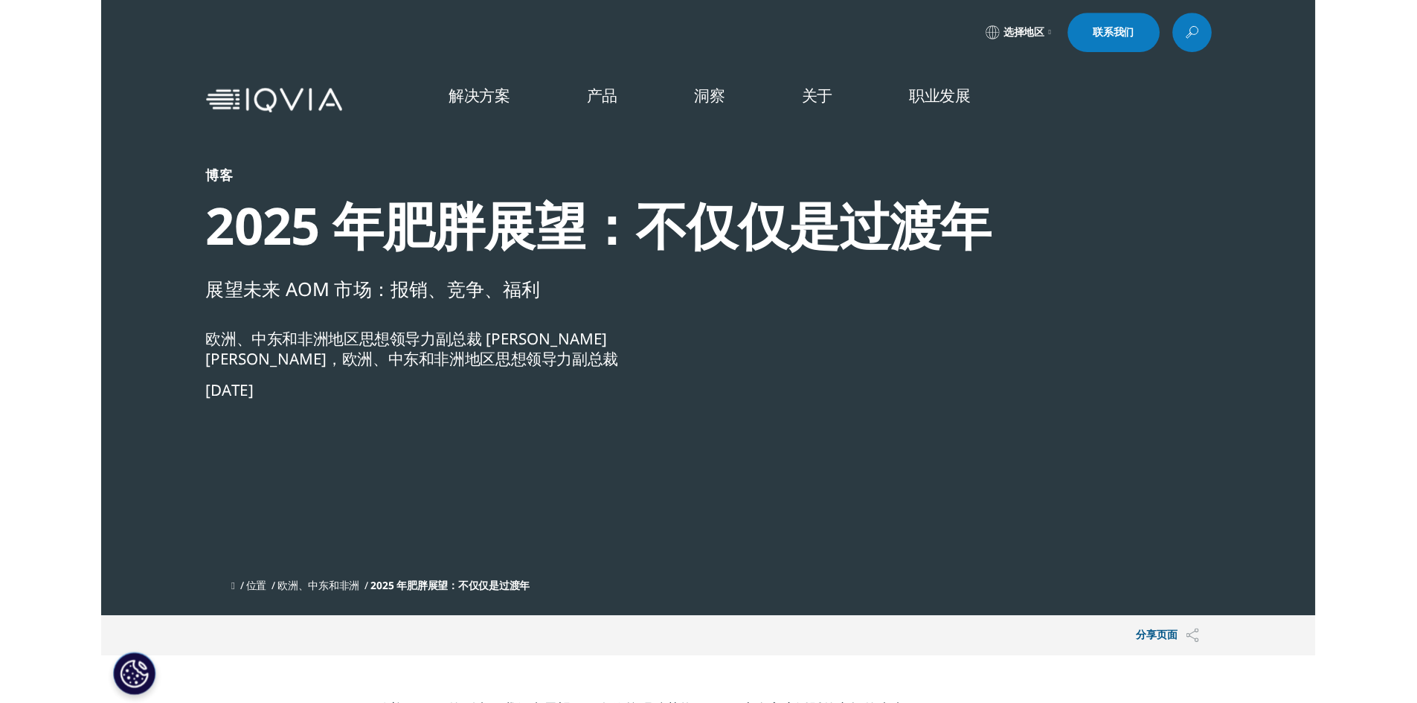
scroll to position [74, 0]
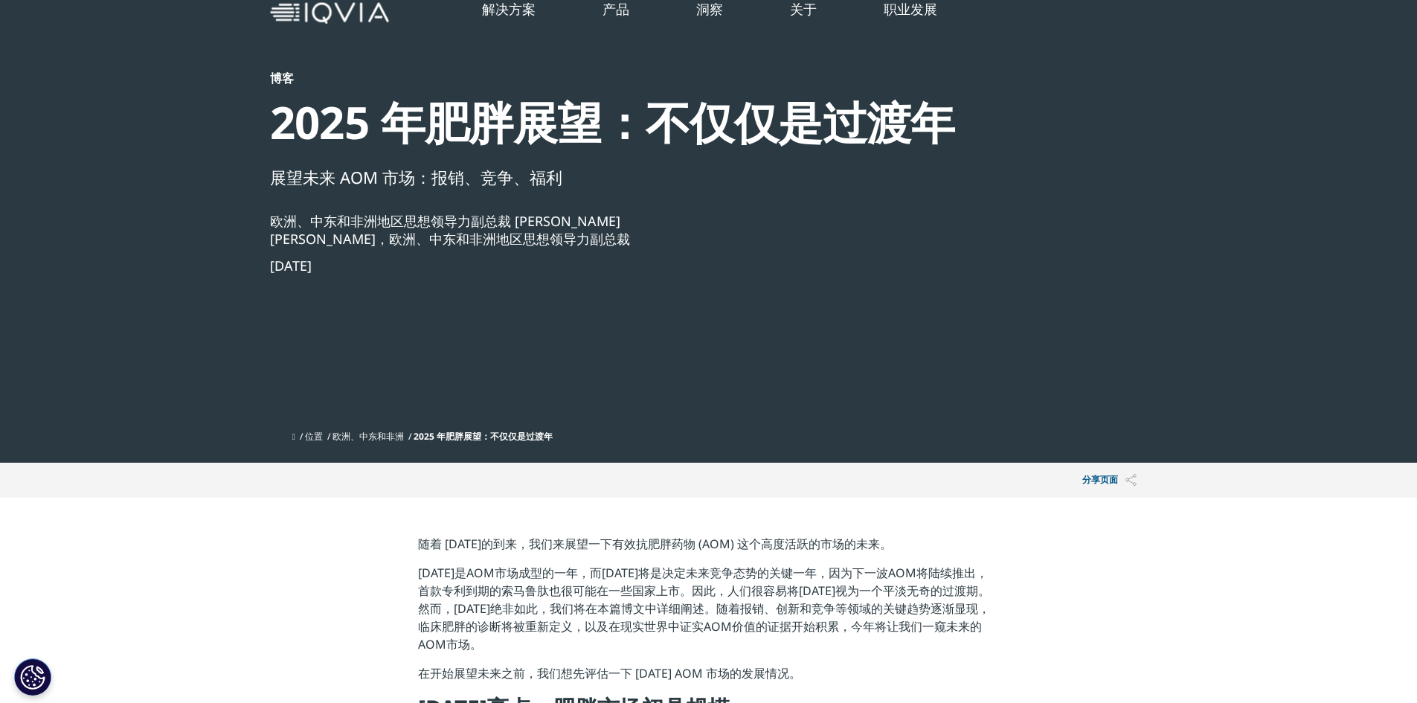
click at [302, 17] on img at bounding box center [329, 13] width 119 height 22
